Goal: Complete application form

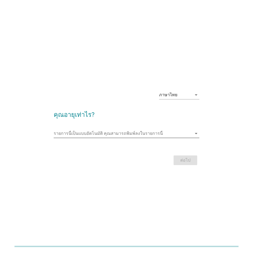
drag, startPoint x: 123, startPoint y: 127, endPoint x: 122, endPoint y: 133, distance: 6.2
click at [122, 127] on div "รายการนี้เป็นแบบอัตโนมัติ [PERSON_NAME]พิมพ์ลงในรายการนี้ arrow_drop_down" at bounding box center [127, 134] width 146 height 17
click at [122, 135] on input "รายการนี้เป็นแบบอัตโนมัติ คุณสามารถพิมพ์ลงในรายการนี้" at bounding box center [123, 133] width 138 height 9
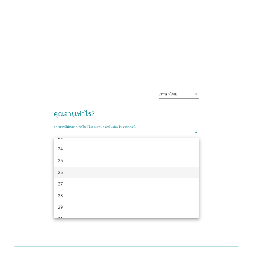
scroll to position [54, 0]
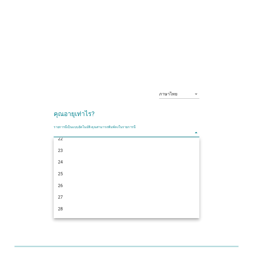
click at [66, 173] on div "25" at bounding box center [120, 174] width 125 height 6
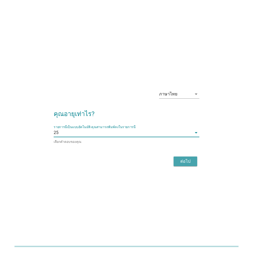
click at [184, 165] on button "ต่อไป" at bounding box center [185, 162] width 24 height 10
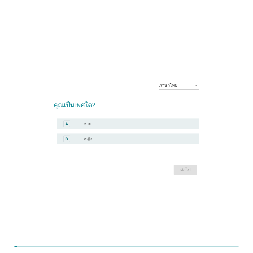
click at [101, 141] on div "radio_button_unchecked หญิง" at bounding box center [136, 138] width 107 height 5
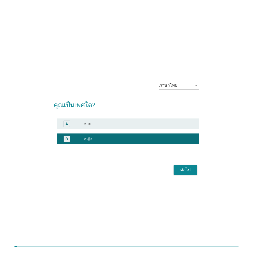
click at [140, 135] on div "B radio_button_checked หญิง" at bounding box center [128, 138] width 142 height 11
drag, startPoint x: 186, startPoint y: 170, endPoint x: 187, endPoint y: 174, distance: 3.3
click at [187, 174] on button "ต่อไป" at bounding box center [185, 170] width 24 height 10
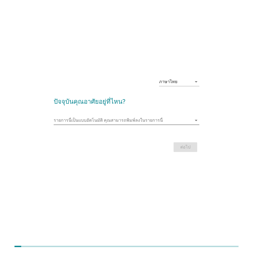
drag, startPoint x: 110, startPoint y: 127, endPoint x: 113, endPoint y: 123, distance: 5.1
click at [111, 127] on div at bounding box center [127, 128] width 146 height 3
click at [122, 121] on input "รายการนี้เป็นแบบอัตโนมัติ คุณสามารถพิมพ์ลงในรายการนี้" at bounding box center [123, 120] width 138 height 9
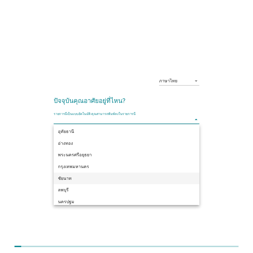
scroll to position [395, 0]
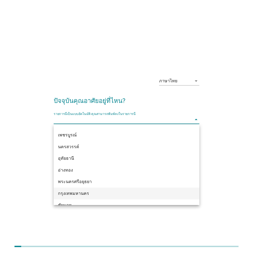
click at [82, 195] on div "กรุงเทพมหานคร" at bounding box center [120, 193] width 125 height 6
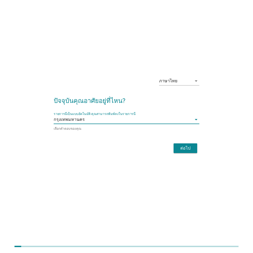
click at [183, 144] on button "ต่อไป" at bounding box center [185, 148] width 24 height 10
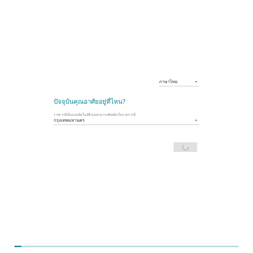
scroll to position [0, 0]
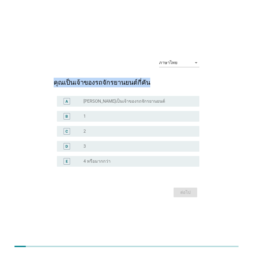
drag, startPoint x: 55, startPoint y: 83, endPoint x: 164, endPoint y: 82, distance: 108.5
click at [164, 82] on h2 "คุณเป็นเจ้าของรถจักรยานยนต์กี่คัน" at bounding box center [127, 79] width 146 height 15
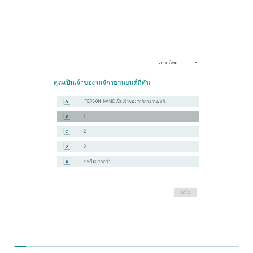
click at [108, 115] on div "radio_button_unchecked 1" at bounding box center [136, 116] width 107 height 5
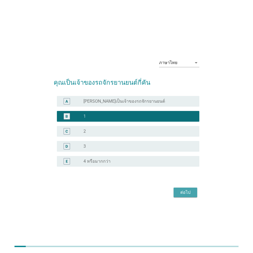
click at [189, 194] on div "ต่อไป" at bounding box center [185, 192] width 15 height 6
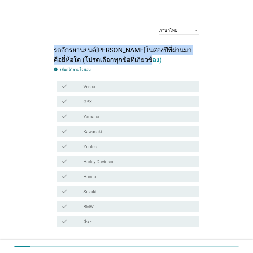
drag, startPoint x: 54, startPoint y: 49, endPoint x: 144, endPoint y: 63, distance: 91.3
click at [144, 63] on h2 "รถจักรยานยนต์[PERSON_NAME]ในสองปีที่ผ่านมาคือยี่ห้อใด (โปรดเลือกทุกข้อที่เกี่ยว…" at bounding box center [127, 52] width 146 height 25
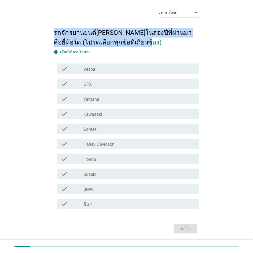
scroll to position [27, 0]
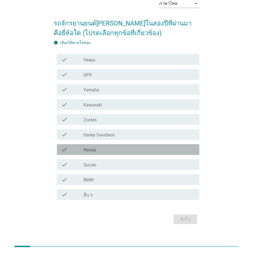
click at [105, 151] on div "check_box_outline_blank Honda" at bounding box center [138, 149] width 111 height 6
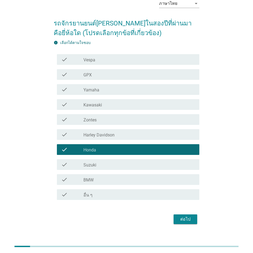
click at [189, 220] on div "ต่อไป" at bounding box center [185, 219] width 15 height 6
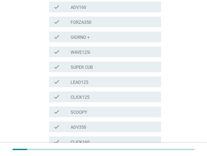
scroll to position [107, 0]
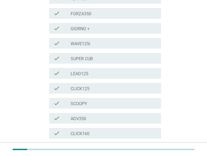
click at [105, 100] on div "check_box_outline_blank SCOOPY" at bounding box center [113, 103] width 86 height 6
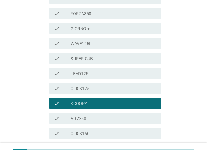
scroll to position [185, 0]
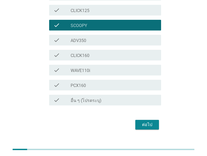
click at [146, 122] on div "ต่อไป" at bounding box center [146, 125] width 15 height 6
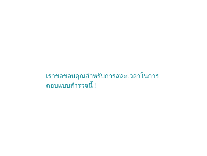
scroll to position [0, 0]
